Goal: Transaction & Acquisition: Purchase product/service

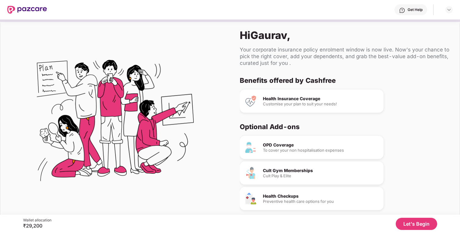
scroll to position [25, 0]
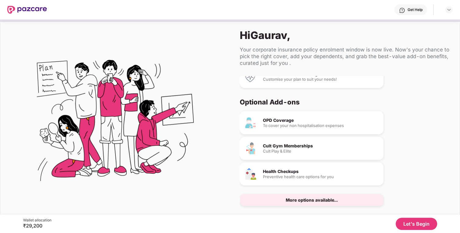
click at [318, 200] on div "More options available..." at bounding box center [312, 200] width 52 height 4
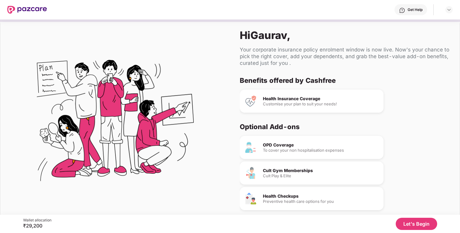
click at [418, 221] on button "Let's Begin" at bounding box center [416, 224] width 41 height 12
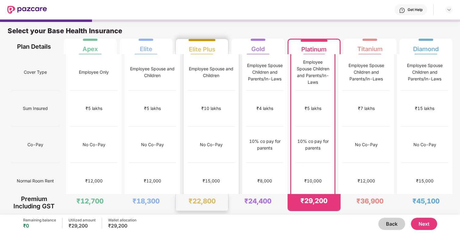
click at [190, 136] on div "No Co-Pay" at bounding box center [211, 145] width 48 height 36
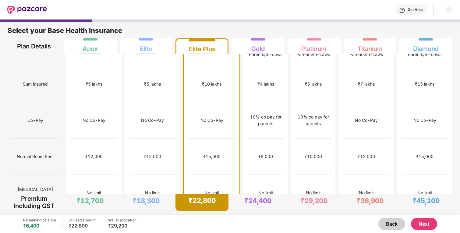
scroll to position [25, 0]
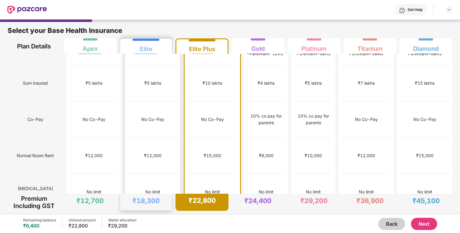
click at [157, 141] on div "₹12,000" at bounding box center [153, 156] width 48 height 36
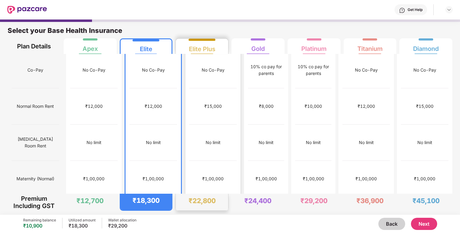
scroll to position [0, 0]
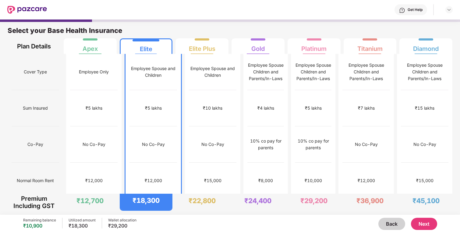
click at [159, 163] on div "₹12,000" at bounding box center [153, 181] width 48 height 36
click at [425, 225] on button "Next" at bounding box center [424, 224] width 26 height 12
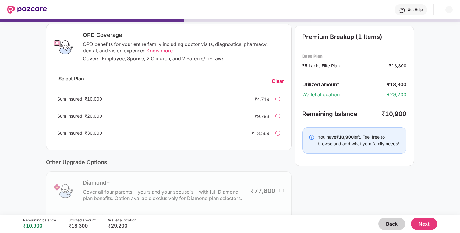
scroll to position [141, 0]
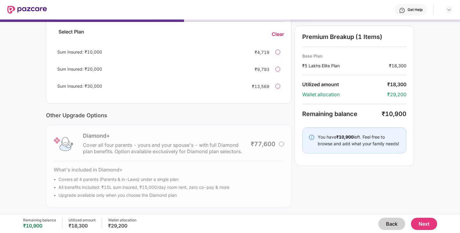
click at [393, 221] on button "Back" at bounding box center [391, 224] width 27 height 12
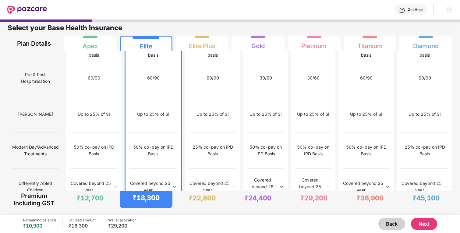
scroll to position [599, 0]
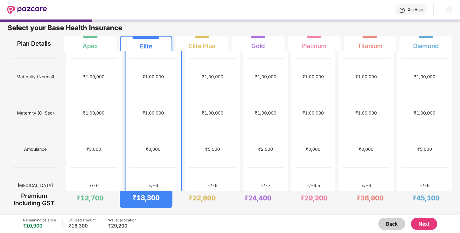
scroll to position [0, 0]
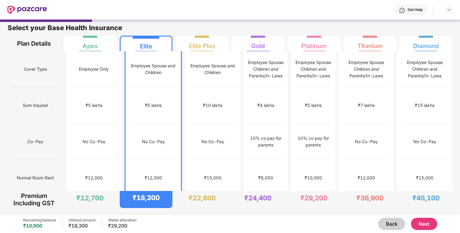
click at [432, 222] on button "Next" at bounding box center [424, 224] width 26 height 12
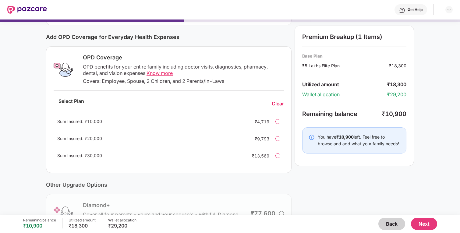
scroll to position [70, 0]
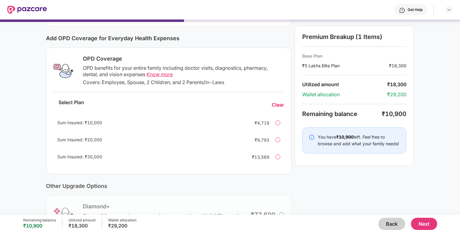
click at [281, 122] on div "Sum Insured: ₹10,000 ₹4,719" at bounding box center [169, 122] width 230 height 15
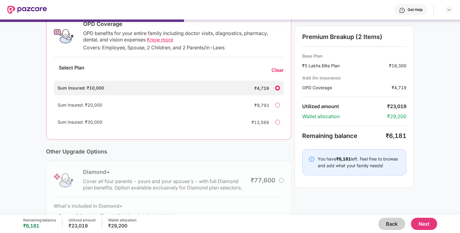
scroll to position [141, 0]
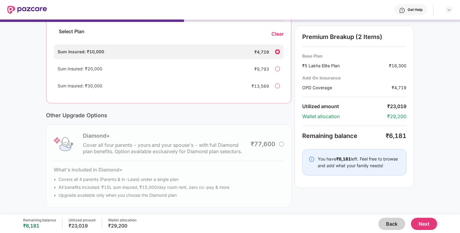
click at [434, 222] on button "Next" at bounding box center [424, 224] width 26 height 12
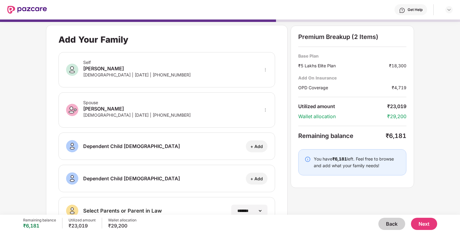
scroll to position [91, 0]
